Goal: Information Seeking & Learning: Learn about a topic

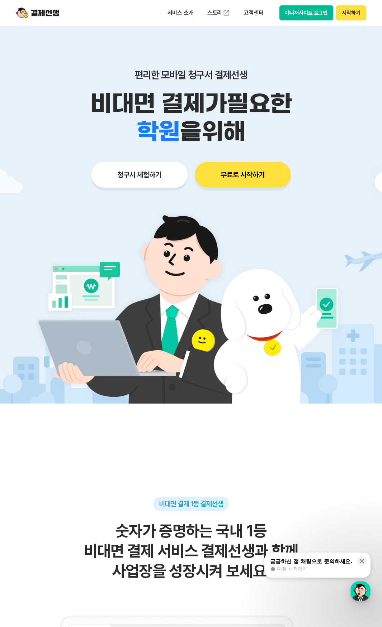
click at [209, 290] on img at bounding box center [190, 303] width 335 height 201
click at [233, 49] on div "편리한 모바일 청구서 결제선생 비대면 결제가 필요한 학원 공부방 호텔 쇼핑몰 병원 배달 보험사 항공사 골프장 을 위해 청구서 체험하기 무료로 …" at bounding box center [191, 114] width 367 height 177
click at [180, 13] on p "서비스 소개" at bounding box center [180, 12] width 36 height 13
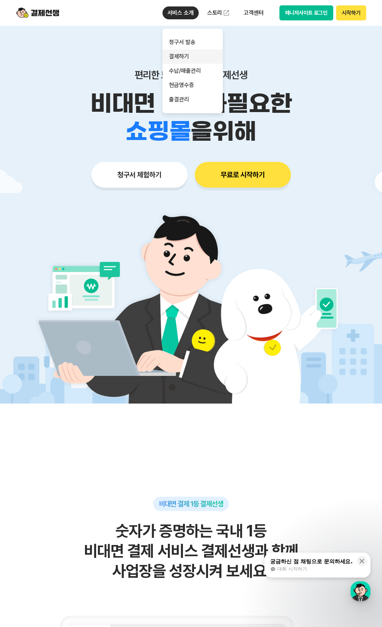
click at [186, 54] on link "결제하기" at bounding box center [192, 56] width 60 height 14
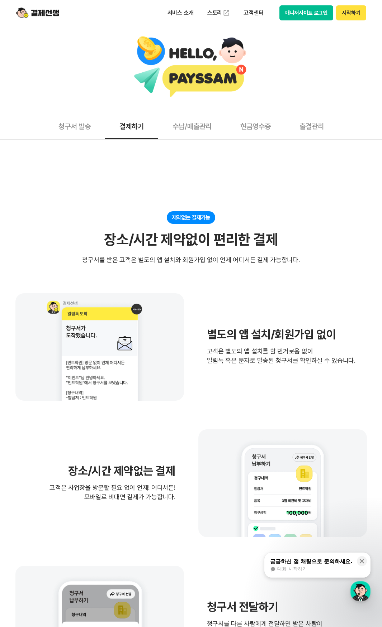
click at [296, 364] on p "고객은 별도의 앱 설치를 할 번거로움 없이 알림톡 혹은 문자로 발송된 청구서를 확인하실 수 있습니다." at bounding box center [281, 356] width 148 height 19
click at [195, 127] on button "수납/매출관리" at bounding box center [192, 126] width 68 height 27
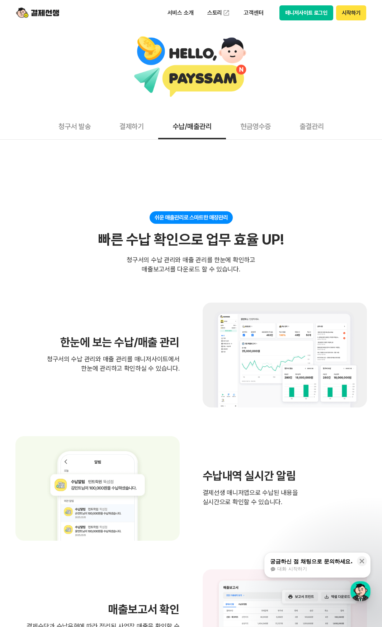
click at [138, 126] on button "결제하기" at bounding box center [131, 126] width 53 height 27
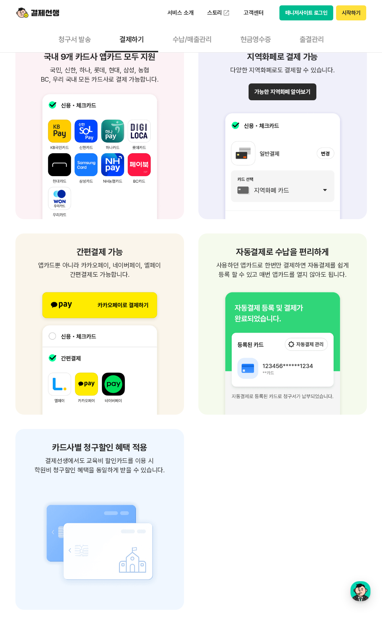
scroll to position [824, 0]
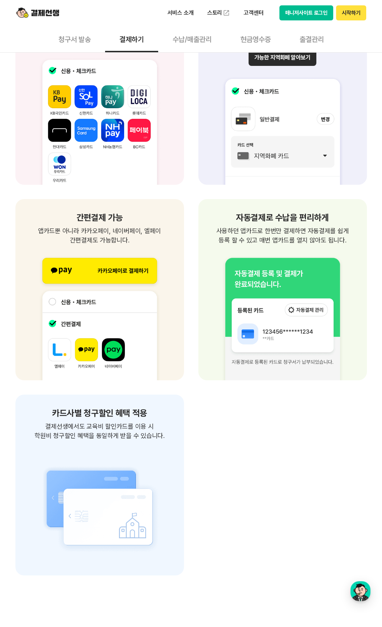
drag, startPoint x: 271, startPoint y: 508, endPoint x: 230, endPoint y: 470, distance: 55.8
click at [271, 507] on div "국내 9개 카드사 앱카드 모두 지원 국민, 신한, 하나, 롯데, 현대, 삼성, 농협 BC, 우리 국내 모든 카드사로 결제 가능합니다. 국민, …" at bounding box center [190, 290] width 351 height 572
click at [256, 14] on p "고객센터" at bounding box center [253, 12] width 30 height 13
click at [255, 42] on link "자주 묻는 질문" at bounding box center [268, 42] width 60 height 14
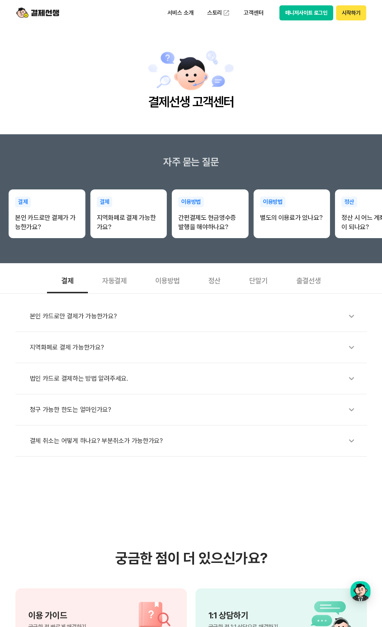
drag, startPoint x: 64, startPoint y: 476, endPoint x: 64, endPoint y: 470, distance: 5.7
click at [64, 471] on section "궁금한 점이 더 있으신가요? 이용 가이드 궁금한 점 빠르게 해결하기 1:1 상담하기 궁금한 점 1:1 상담으로 해결하기 제휴 결제선생 파트너 …" at bounding box center [191, 638] width 382 height 363
click at [123, 281] on div "자동결제" at bounding box center [114, 280] width 53 height 27
click at [268, 279] on div "단말기" at bounding box center [258, 280] width 47 height 27
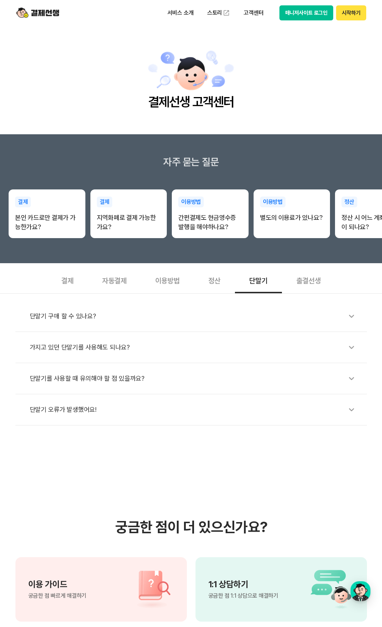
click at [49, 315] on div "단말기 구매 할 수 있나요?" at bounding box center [195, 316] width 330 height 16
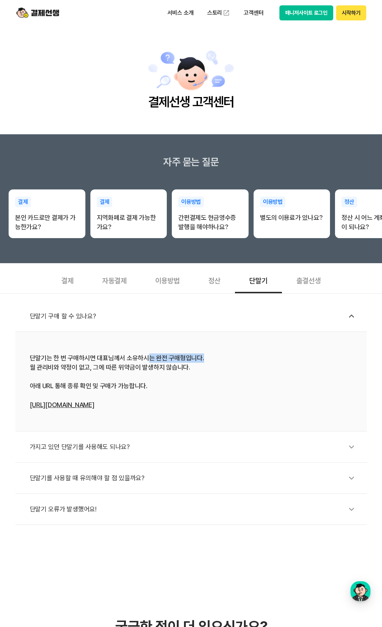
drag, startPoint x: 152, startPoint y: 355, endPoint x: 270, endPoint y: 364, distance: 117.9
click at [263, 362] on div "단말기는 한 번 구매하시면 대표님께서 소유하시는 완전 구매형입니다. 월 관리비와 약정이 없고, 그에 따른 위약금이 발생하지 않습니다. 아래 U…" at bounding box center [191, 382] width 322 height 56
click at [304, 381] on div "단말기는 한 번 구매하시면 대표님께서 소유하시는 완전 구매형입니다. 월 관리비와 약정이 없고, 그에 따른 위약금이 발생하지 않습니다. 아래 U…" at bounding box center [191, 382] width 322 height 56
click at [330, 376] on div "단말기는 한 번 구매하시면 대표님께서 소유하시는 완전 구매형입니다. 월 관리비와 약정이 없고, 그에 따른 위약금이 발생하지 않습니다. 아래 U…" at bounding box center [191, 382] width 322 height 56
drag, startPoint x: 32, startPoint y: 358, endPoint x: 268, endPoint y: 371, distance: 236.8
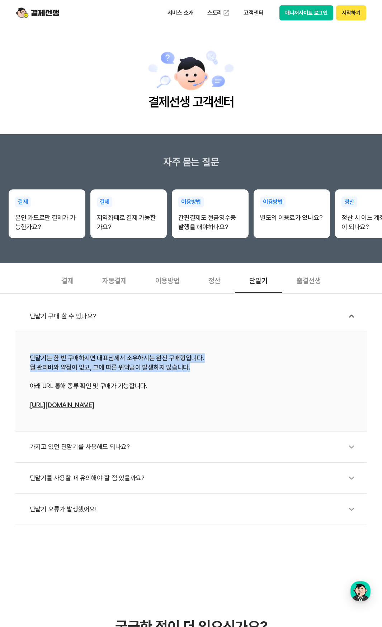
click at [263, 371] on div "단말기는 한 번 구매하시면 대표님께서 소유하시는 완전 구매형입니다. 월 관리비와 약정이 없고, 그에 따른 위약금이 발생하지 않습니다. 아래 U…" at bounding box center [191, 382] width 322 height 56
click at [268, 371] on div "단말기는 한 번 구매하시면 대표님께서 소유하시는 완전 구매형입니다. 월 관리비와 약정이 없고, 그에 따른 위약금이 발생하지 않습니다. 아래 U…" at bounding box center [191, 382] width 322 height 56
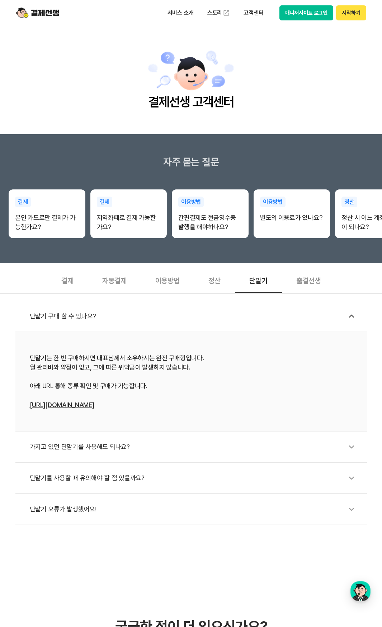
click at [279, 382] on div "단말기는 한 번 구매하시면 대표님께서 소유하시는 완전 구매형입니다. 월 관리비와 약정이 없고, 그에 따른 위약금이 발생하지 않습니다. 아래 U…" at bounding box center [191, 382] width 322 height 56
click at [75, 404] on link "[URL][DOMAIN_NAME]" at bounding box center [62, 405] width 64 height 8
click at [342, 60] on main "결제선생 고객센터" at bounding box center [191, 80] width 382 height 109
click at [120, 282] on div "자동결제" at bounding box center [114, 280] width 53 height 27
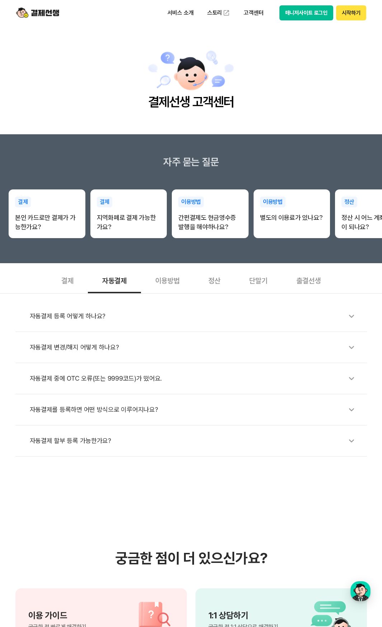
click at [52, 288] on div "결제" at bounding box center [67, 280] width 41 height 27
drag, startPoint x: 81, startPoint y: 484, endPoint x: 82, endPoint y: 480, distance: 3.7
click at [81, 483] on section "궁금한 점이 더 있으신가요? 이용 가이드 궁금한 점 빠르게 해결하기 1:1 상담하기 궁금한 점 1:1 상담으로 해결하기 제휴 결제선생 파트너 …" at bounding box center [191, 638] width 382 height 363
click at [186, 11] on p "서비스 소개" at bounding box center [180, 12] width 36 height 13
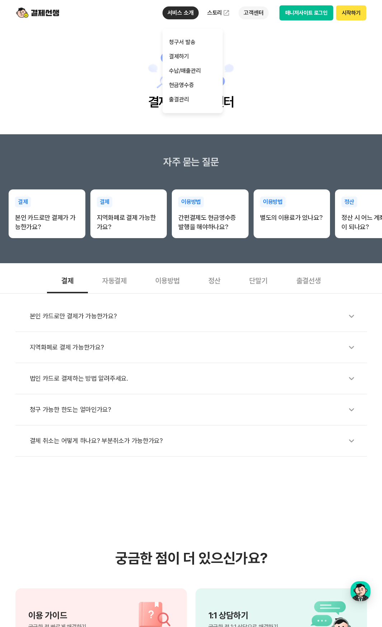
click at [251, 13] on p "고객센터" at bounding box center [253, 12] width 30 height 13
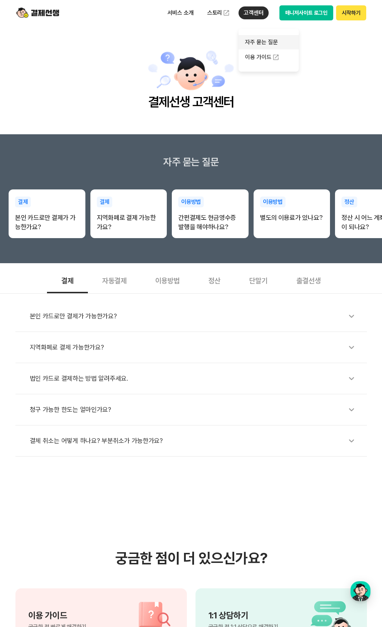
click at [259, 43] on link "자주 묻는 질문" at bounding box center [268, 42] width 60 height 14
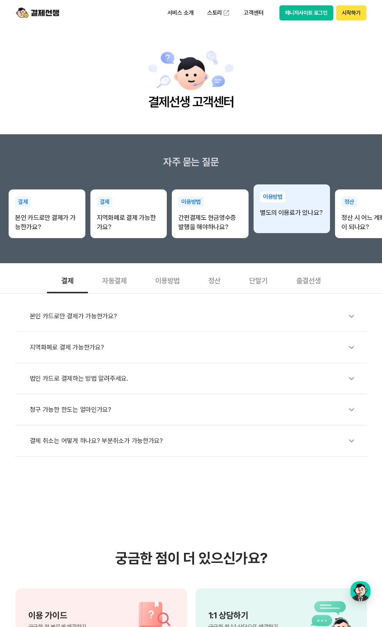
click at [296, 223] on div "이용방법 별도의 이용료가 있나요?" at bounding box center [291, 205] width 77 height 40
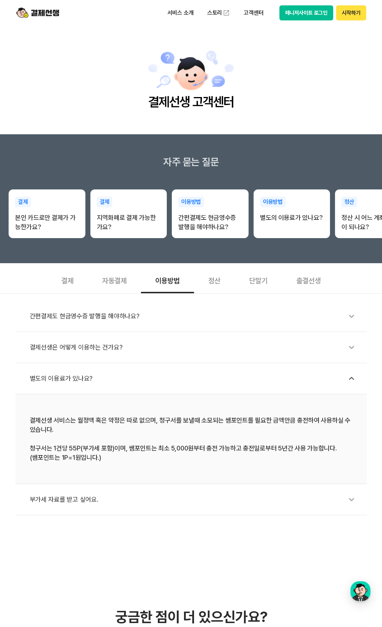
click at [93, 353] on div "결제선생은 어떻게 이용하는 건가요?" at bounding box center [195, 347] width 330 height 16
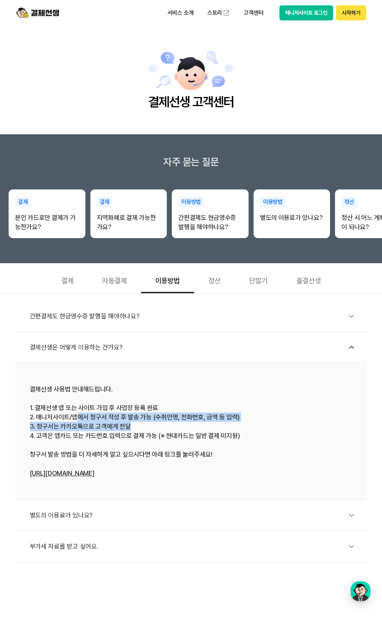
drag, startPoint x: 74, startPoint y: 419, endPoint x: 231, endPoint y: 430, distance: 157.0
click at [218, 427] on div "결제선생 사용법 안내해드립니다. 1. 결제선생 앱 또는 사이트 가입 후 사업장 등록 완료 2. 매니저사이트/앱에서 청구서 작성 후 발송 가능 …" at bounding box center [191, 432] width 322 height 94
click at [231, 430] on div "결제선생 사용법 안내해드립니다. 1. 결제선생 앱 또는 사이트 가입 후 사업장 등록 완료 2. 매니저사이트/앱에서 청구서 작성 후 발송 가능 …" at bounding box center [191, 432] width 322 height 94
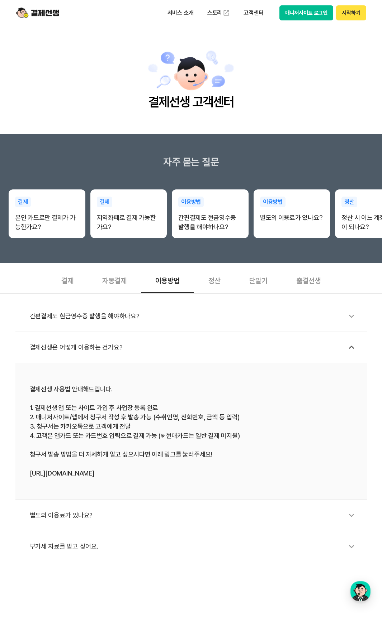
drag, startPoint x: 76, startPoint y: 515, endPoint x: 89, endPoint y: 538, distance: 26.8
click at [76, 515] on div "별도의 이용료가 있나요?" at bounding box center [195, 515] width 330 height 16
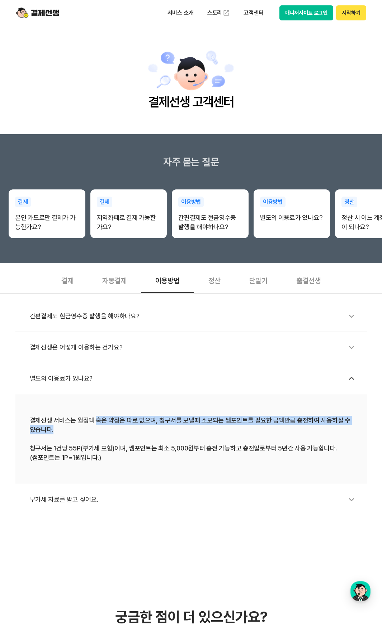
drag, startPoint x: 99, startPoint y: 420, endPoint x: 208, endPoint y: 432, distance: 110.0
click at [205, 431] on div "결제선생 서비스는 월정액 혹은 약정은 따로 없으며, 청구서를 보낼때 소모되는 쌤포인트를 필요한 금액만큼 충전하여 사용하실 수 있습니다. 청구서…" at bounding box center [191, 439] width 322 height 47
click at [209, 432] on div "결제선생 서비스는 월정액 혹은 약정은 따로 없으며, 청구서를 보낼때 소모되는 쌤포인트를 필요한 금액만큼 충전하여 사용하실 수 있습니다. 청구서…" at bounding box center [191, 439] width 322 height 47
drag, startPoint x: 275, startPoint y: 420, endPoint x: 321, endPoint y: 431, distance: 47.0
click at [320, 430] on div "결제선생 서비스는 월정액 혹은 약정은 따로 없으며, 청구서를 보낼때 소모되는 쌤포인트를 필요한 금액만큼 충전하여 사용하실 수 있습니다. 청구서…" at bounding box center [191, 439] width 322 height 47
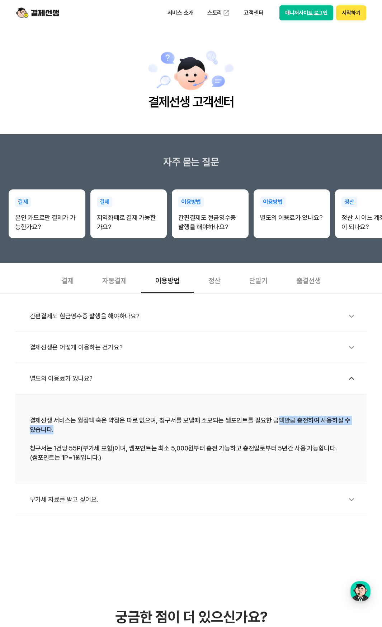
click at [280, 432] on div "결제선생 서비스는 월정액 혹은 약정은 따로 없으며, 청구서를 보낼때 소모되는 쌤포인트를 필요한 금액만큼 충전하여 사용하실 수 있습니다. 청구서…" at bounding box center [191, 439] width 322 height 47
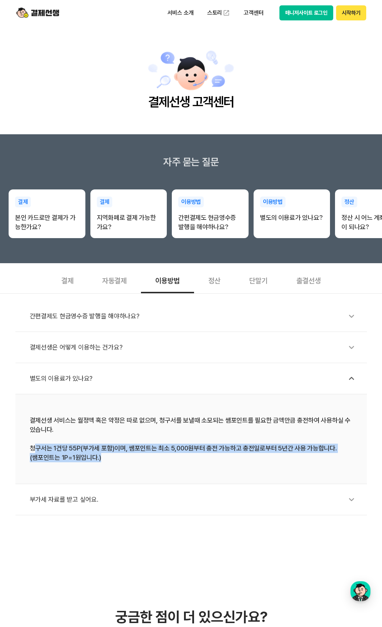
drag, startPoint x: 40, startPoint y: 447, endPoint x: 183, endPoint y: 462, distance: 143.4
click at [181, 462] on div "결제선생 서비스는 월정액 혹은 약정은 따로 없으며, 청구서를 보낼때 소모되는 쌤포인트를 필요한 금액만큼 충전하여 사용하실 수 있습니다. 청구서…" at bounding box center [191, 439] width 322 height 47
click at [183, 462] on div "결제선생 서비스는 월정액 혹은 약정은 따로 없으며, 청구서를 보낼때 소모되는 쌤포인트를 필요한 금액만큼 충전하여 사용하실 수 있습니다. 청구서…" at bounding box center [191, 439] width 322 height 47
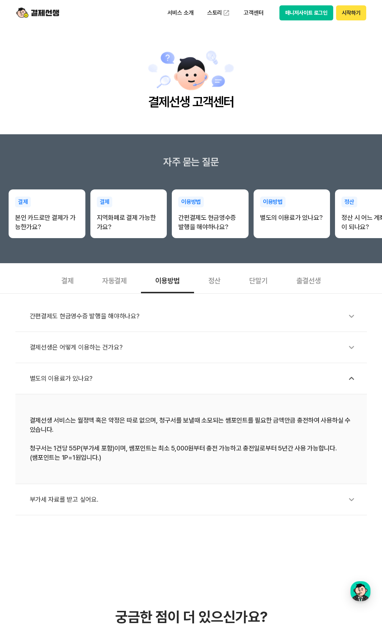
click at [183, 462] on div "결제선생 서비스는 월정액 혹은 약정은 따로 없으며, 청구서를 보낼때 소모되는 쌤포인트를 필요한 금액만큼 충전하여 사용하실 수 있습니다. 청구서…" at bounding box center [191, 439] width 322 height 47
click at [130, 498] on div "부가세 자료를 받고 싶어요." at bounding box center [195, 500] width 330 height 16
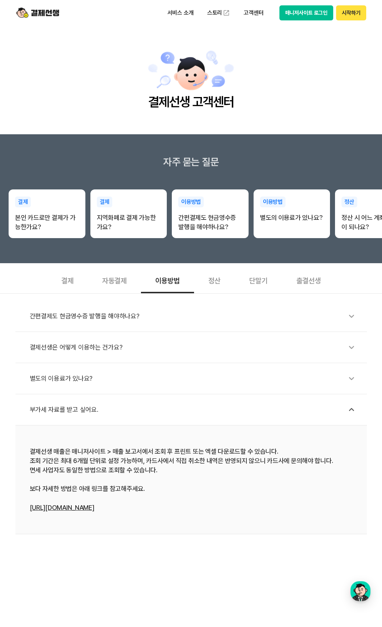
click at [97, 388] on li "별도의 이용료가 있나요?" at bounding box center [190, 378] width 351 height 31
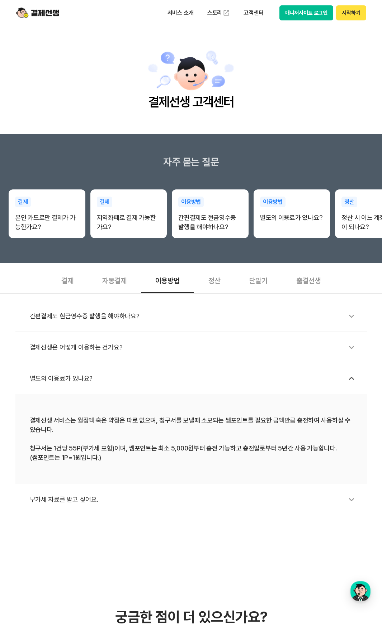
drag, startPoint x: 76, startPoint y: 378, endPoint x: 271, endPoint y: 551, distance: 260.9
click at [68, 277] on div "결제" at bounding box center [67, 280] width 41 height 27
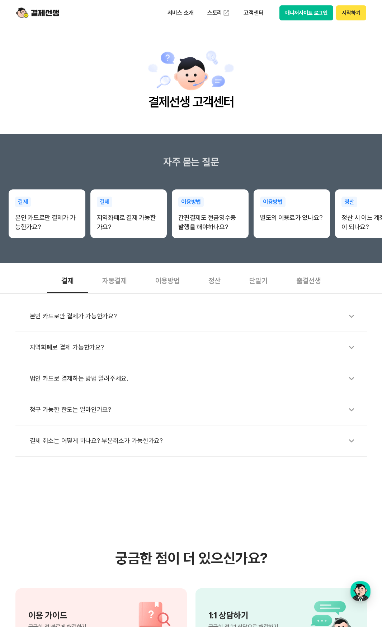
click at [94, 498] on section "궁금한 점이 더 있으신가요? 이용 가이드 궁금한 점 빠르게 해결하기 1:1 상담하기 궁금한 점 1:1 상담으로 해결하기 제휴 결제선생 파트너 …" at bounding box center [191, 638] width 382 height 363
click at [82, 322] on div "본인 카드로만 결제가 가능한가요?" at bounding box center [195, 316] width 330 height 16
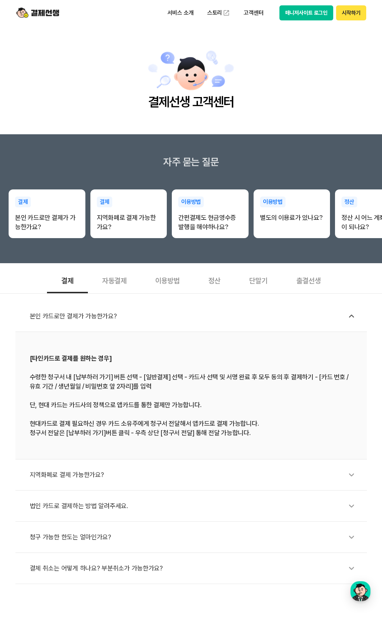
click at [84, 320] on div "본인 카드로만 결제가 가능한가요?" at bounding box center [195, 316] width 330 height 16
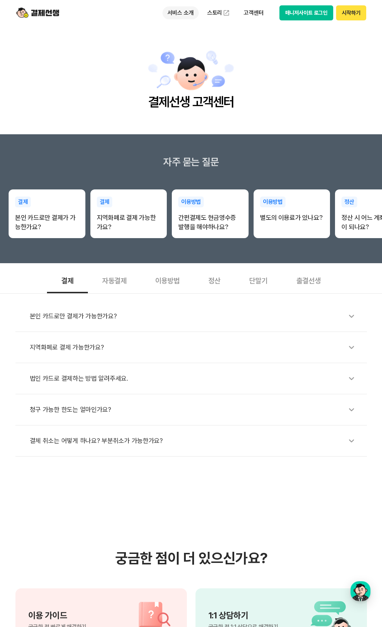
click at [179, 7] on p "서비스 소개" at bounding box center [180, 12] width 36 height 13
click at [355, 93] on main "결제선생 고객센터" at bounding box center [191, 80] width 382 height 109
click at [309, 11] on button "매니저사이트 로그인" at bounding box center [306, 12] width 54 height 15
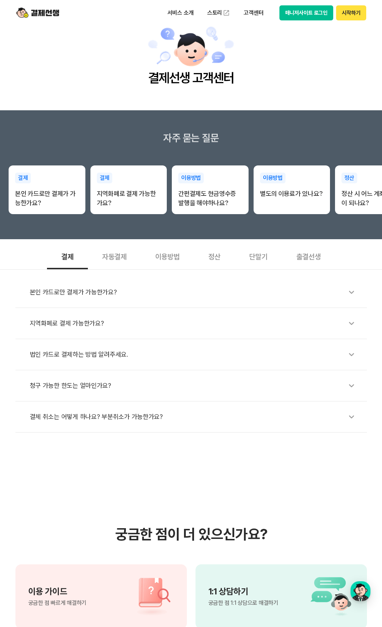
scroll to position [36, 0]
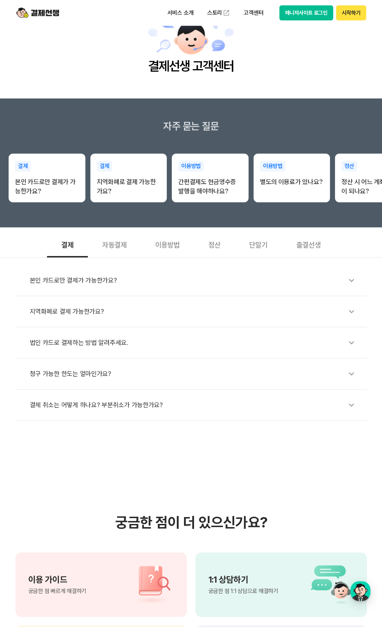
click at [347, 12] on button "시작하기" at bounding box center [351, 12] width 30 height 15
